Goal: Communication & Community: Answer question/provide support

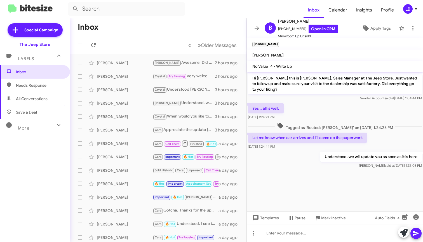
drag, startPoint x: 116, startPoint y: 45, endPoint x: 151, endPoint y: 28, distance: 39.5
click at [117, 45] on mat-toolbar-row "« Previous » Next Older Messages" at bounding box center [158, 45] width 177 height 18
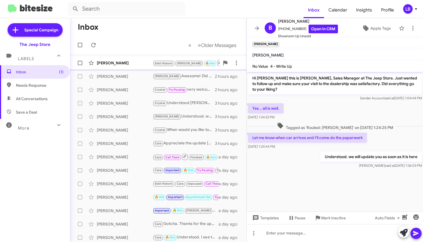
click at [146, 60] on div "[PERSON_NAME]" at bounding box center [125, 63] width 56 height 6
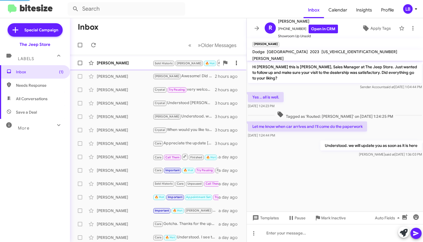
scroll to position [419, 0]
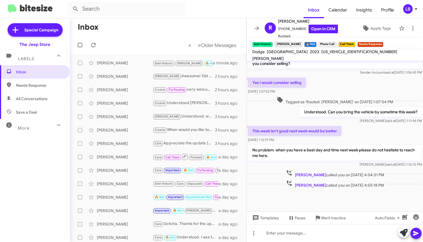
click at [270, 106] on div "Understood. Can you bring the vehicle by sometime this week? [PERSON_NAME] said…" at bounding box center [335, 115] width 176 height 19
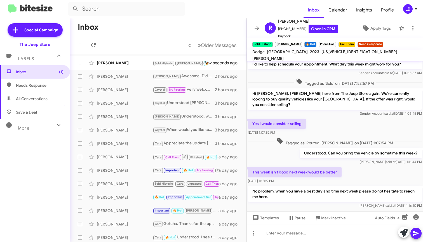
scroll to position [389, 0]
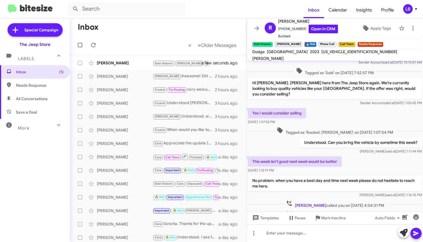
click at [347, 114] on div "Yes I would consider selling [DATE] 1:07:52 PM" at bounding box center [335, 116] width 176 height 19
click at [367, 115] on div "Yes I would consider selling [DATE] 1:07:52 PM" at bounding box center [335, 116] width 176 height 19
click at [366, 113] on div "Yes I would consider selling [DATE] 1:07:52 PM" at bounding box center [335, 116] width 176 height 19
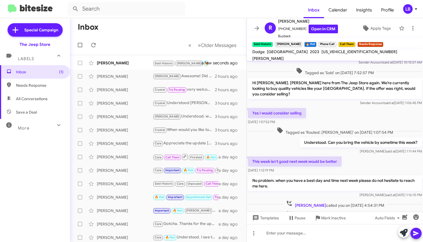
click at [372, 109] on div "Yes I would consider selling [DATE] 1:07:52 PM" at bounding box center [335, 116] width 176 height 19
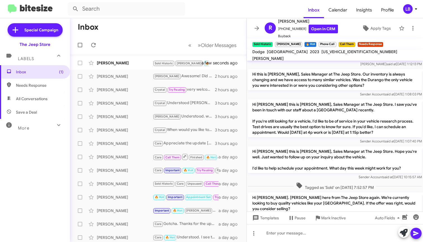
scroll to position [419, 0]
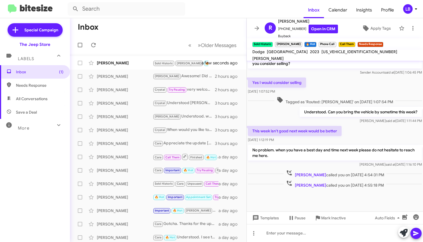
click at [340, 80] on div "Yes I would consider selling [DATE] 1:07:52 PM" at bounding box center [335, 85] width 176 height 19
click at [375, 109] on p "Understood. Can you bring the vehicle by sometime this week?" at bounding box center [361, 112] width 122 height 10
click at [379, 97] on span "Tagged as 'Routed: [PERSON_NAME]' on [DATE] 1:07:54 PM" at bounding box center [335, 101] width 121 height 8
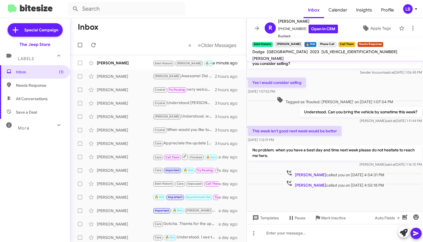
click at [372, 80] on div "Yes I would consider selling [DATE] 1:07:52 PM" at bounding box center [335, 85] width 176 height 19
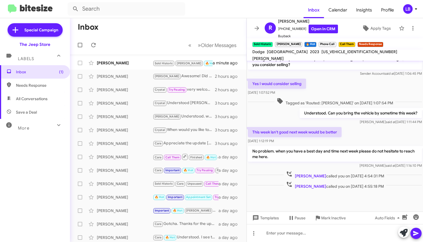
scroll to position [298, 0]
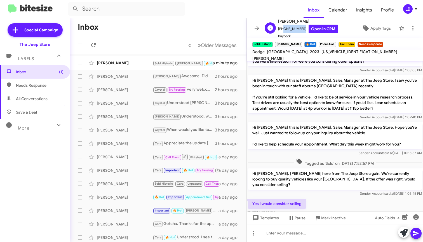
drag, startPoint x: 300, startPoint y: 29, endPoint x: 282, endPoint y: 30, distance: 18.3
click at [282, 30] on span "[PHONE_NUMBER] Open in CRM" at bounding box center [308, 29] width 60 height 9
copy span "7327667150"
click at [313, 121] on div "Good morning [PERSON_NAME], this is [PERSON_NAME], Sales Manager at The Jeep St…" at bounding box center [335, 37] width 176 height 548
click at [388, 74] on div "Hi [PERSON_NAME] this is [PERSON_NAME], Sales Manager at The Jeep Store. I saw …" at bounding box center [335, 97] width 176 height 47
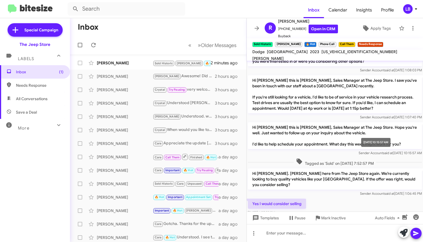
scroll to position [239, 0]
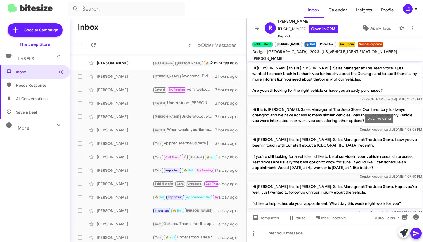
click at [385, 129] on span "said at" at bounding box center [390, 129] width 10 height 4
click at [353, 92] on p "Hi [PERSON_NAME] this is [PERSON_NAME], Sales Manager at The Jeep Store. I just…" at bounding box center [335, 79] width 174 height 32
click at [355, 96] on div "Hi [PERSON_NAME] this is [PERSON_NAME], Sales Manager at The Jeep Store. I just…" at bounding box center [335, 82] width 174 height 39
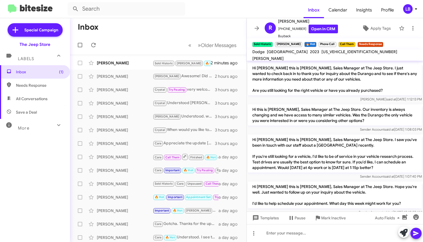
click at [360, 81] on p "Hi [PERSON_NAME] this is [PERSON_NAME], Sales Manager at The Jeep Store. I just…" at bounding box center [335, 79] width 174 height 32
click at [360, 80] on p "Hi [PERSON_NAME] this is [PERSON_NAME], Sales Manager at The Jeep Store. I just…" at bounding box center [335, 79] width 174 height 32
click at [352, 98] on div "[PERSON_NAME] said at [DATE] 1:12:13 PM" at bounding box center [335, 100] width 174 height 6
click at [358, 78] on p "Hi [PERSON_NAME] this is [PERSON_NAME], Sales Manager at The Jeep Store. I just…" at bounding box center [335, 79] width 174 height 32
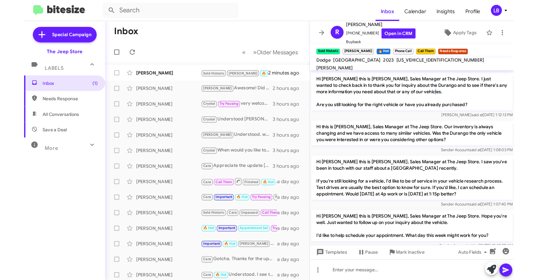
scroll to position [419, 0]
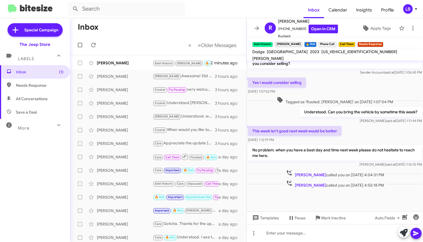
click at [365, 88] on div "Yes I would consider selling [DATE] 1:07:52 PM" at bounding box center [335, 85] width 176 height 19
drag, startPoint x: 357, startPoint y: 126, endPoint x: 357, endPoint y: 94, distance: 32.8
click at [357, 125] on div "This week isn't good next week would be better [DATE] 1:12:19 PM" at bounding box center [335, 134] width 176 height 19
click at [357, 97] on span "Tagged as 'Routed: [PERSON_NAME]' on [DATE] 1:07:54 PM" at bounding box center [335, 101] width 121 height 8
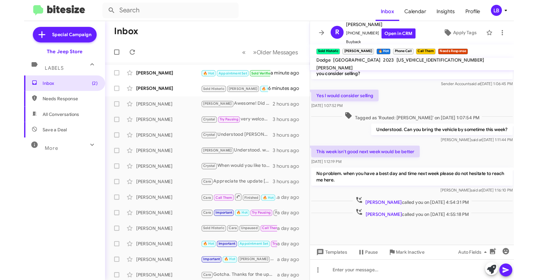
scroll to position [331, 0]
